Goal: Task Accomplishment & Management: Use online tool/utility

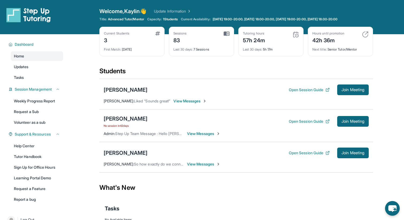
click at [147, 152] on div "[PERSON_NAME]" at bounding box center [126, 152] width 44 height 7
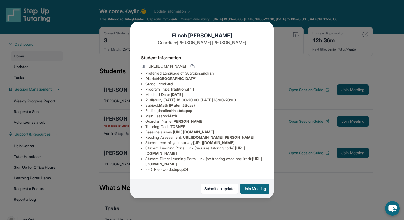
scroll to position [49, 0]
click at [158, 154] on span "[URL][DOMAIN_NAME]" at bounding box center [195, 151] width 100 height 10
click at [168, 166] on span "[URL][DOMAIN_NAME]" at bounding box center [203, 161] width 116 height 10
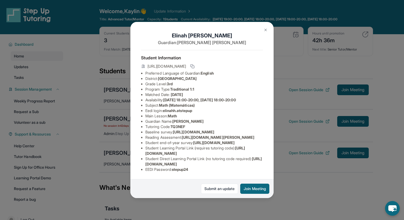
drag, startPoint x: 145, startPoint y: 164, endPoint x: 266, endPoint y: 164, distance: 121.2
click at [266, 164] on div "[PERSON_NAME] Guardian: [PERSON_NAME] Student Information [URL][DOMAIN_NAME] Pr…" at bounding box center [201, 110] width 143 height 176
copy span "[URL][DOMAIN_NAME]"
click at [255, 188] on button "Join Meeting" at bounding box center [254, 188] width 29 height 10
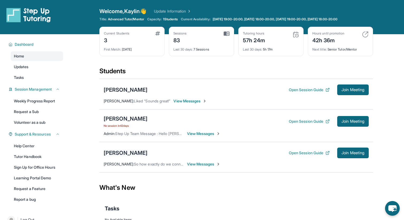
click at [131, 152] on div "[PERSON_NAME]" at bounding box center [126, 152] width 44 height 7
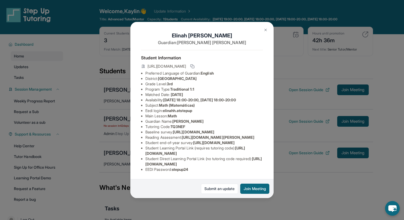
scroll to position [49, 190]
drag, startPoint x: 139, startPoint y: 90, endPoint x: 270, endPoint y: 97, distance: 130.5
click at [270, 97] on div "[PERSON_NAME] Guardian: [PERSON_NAME] Student Information [URL][DOMAIN_NAME] Pr…" at bounding box center [201, 110] width 143 height 176
copy span "[URL][DOMAIN_NAME]"
click at [264, 28] on img at bounding box center [265, 30] width 4 height 4
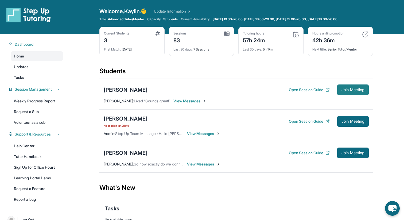
click at [353, 91] on span "Join Meeting" at bounding box center [352, 89] width 23 height 3
click at [312, 151] on button "Open Session Guide" at bounding box center [309, 152] width 41 height 5
click at [343, 151] on span "Join Meeting" at bounding box center [352, 152] width 23 height 3
click at [217, 158] on div "[PERSON_NAME] Open Session Guide Join Meeting" at bounding box center [236, 152] width 265 height 11
click at [136, 149] on div "[PERSON_NAME]" at bounding box center [126, 152] width 44 height 7
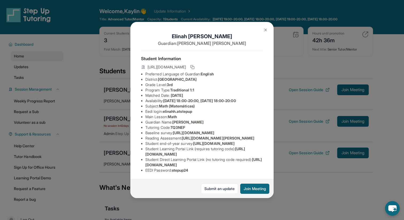
scroll to position [0, 190]
drag, startPoint x: 145, startPoint y: 139, endPoint x: 273, endPoint y: 147, distance: 128.2
click at [273, 147] on div "[PERSON_NAME] Guardian: [PERSON_NAME] Student Information [URL][DOMAIN_NAME] Pr…" at bounding box center [201, 110] width 143 height 176
copy span "[URL][DOMAIN_NAME]"
